Goal: Transaction & Acquisition: Book appointment/travel/reservation

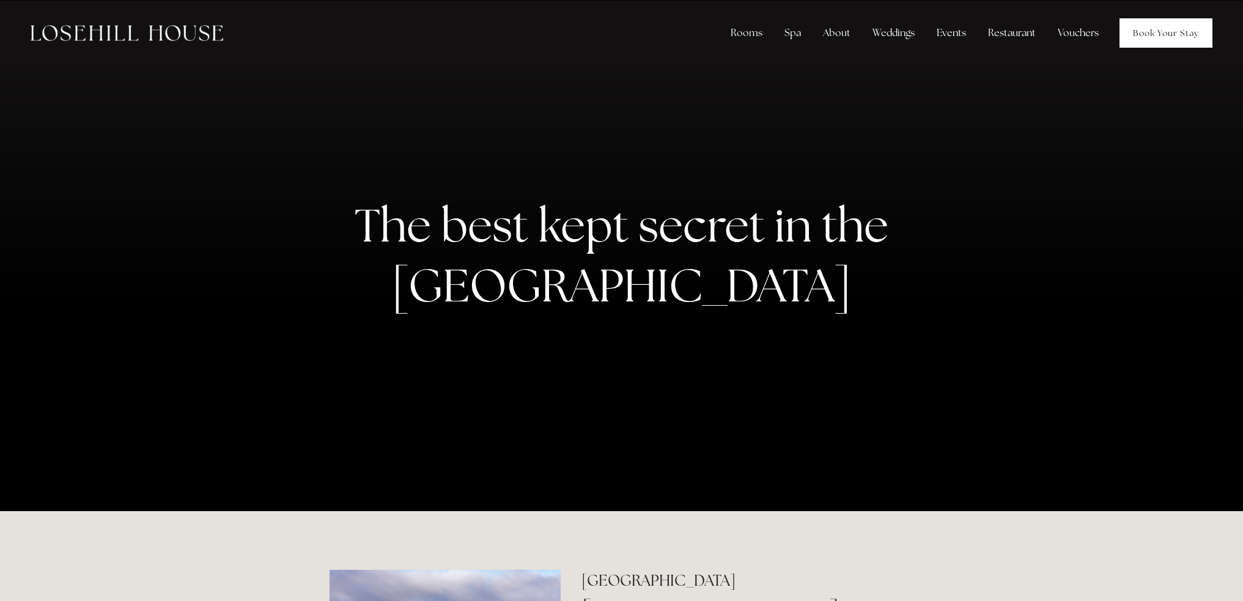
click at [1147, 31] on link "Book Your Stay" at bounding box center [1166, 32] width 93 height 29
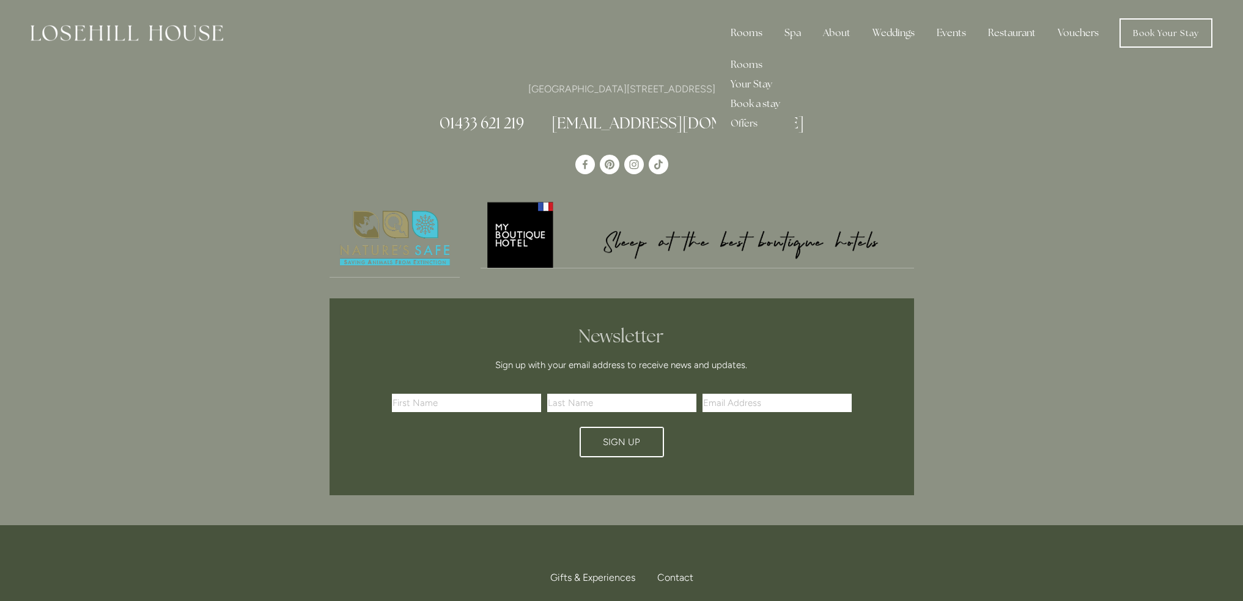
click at [756, 35] on div "Rooms" at bounding box center [746, 33] width 51 height 24
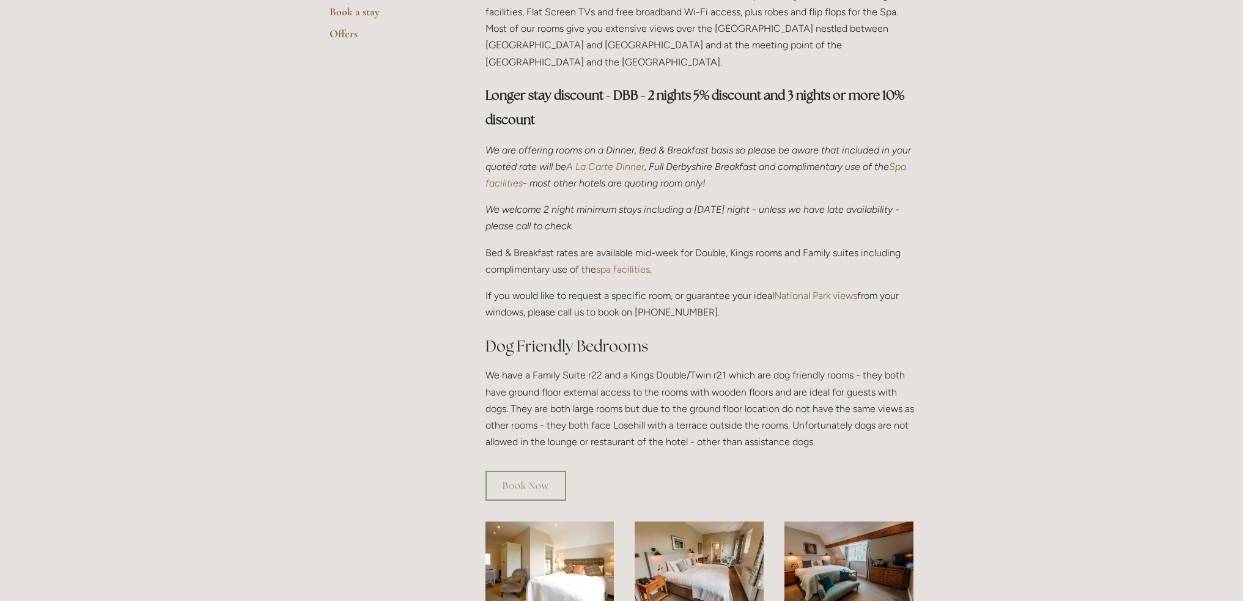
scroll to position [367, 0]
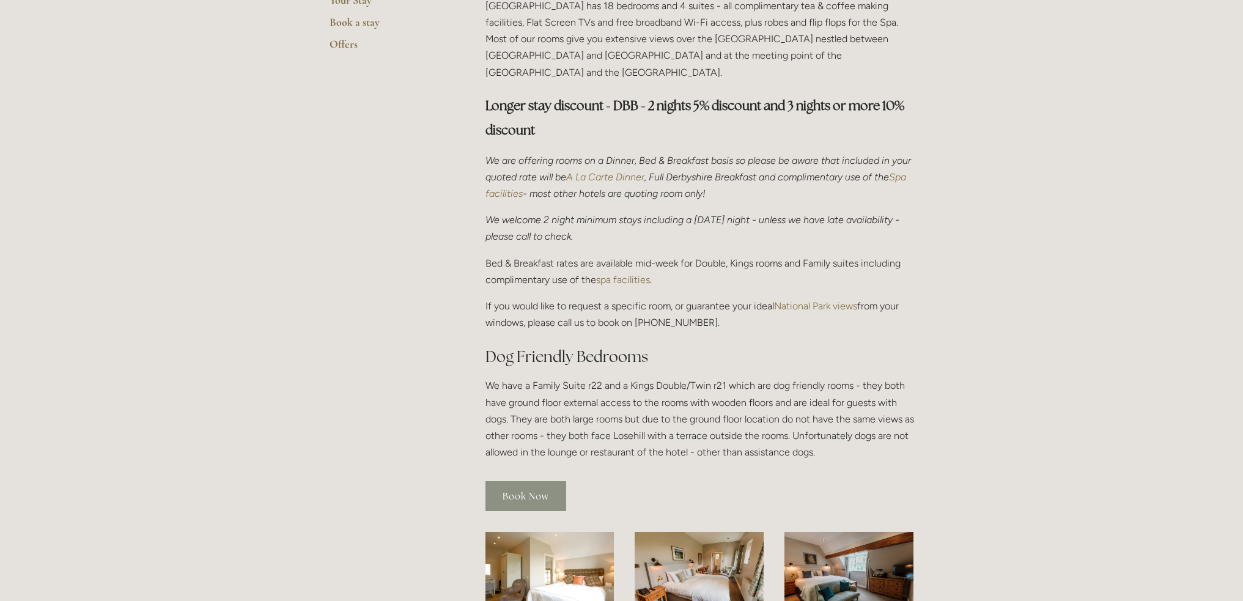
click at [544, 481] on link "Book Now" at bounding box center [526, 496] width 81 height 30
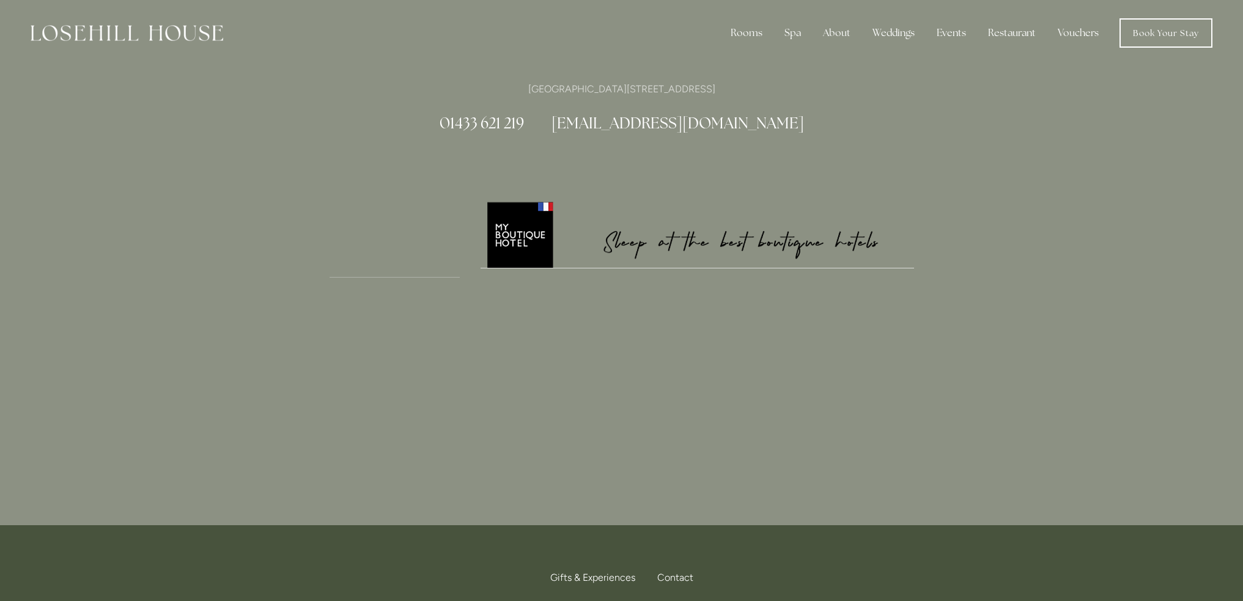
click at [685, 232] on img at bounding box center [698, 234] width 434 height 68
click at [511, 235] on img at bounding box center [698, 234] width 434 height 68
